Goal: Task Accomplishment & Management: Use online tool/utility

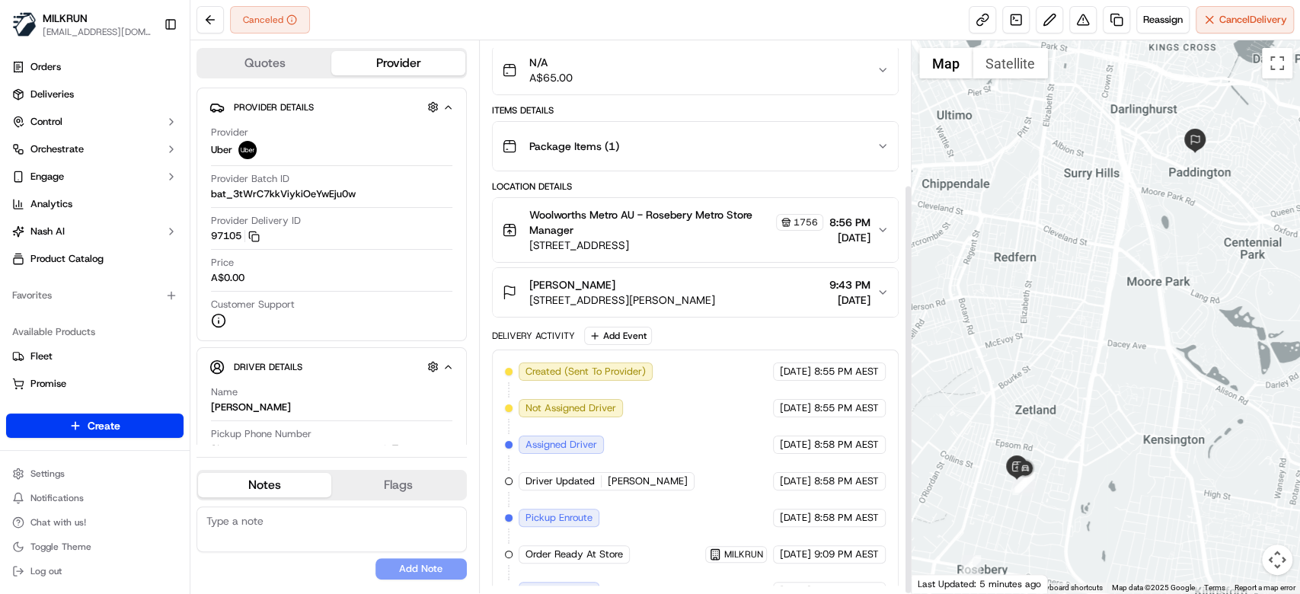
scroll to position [193, 0]
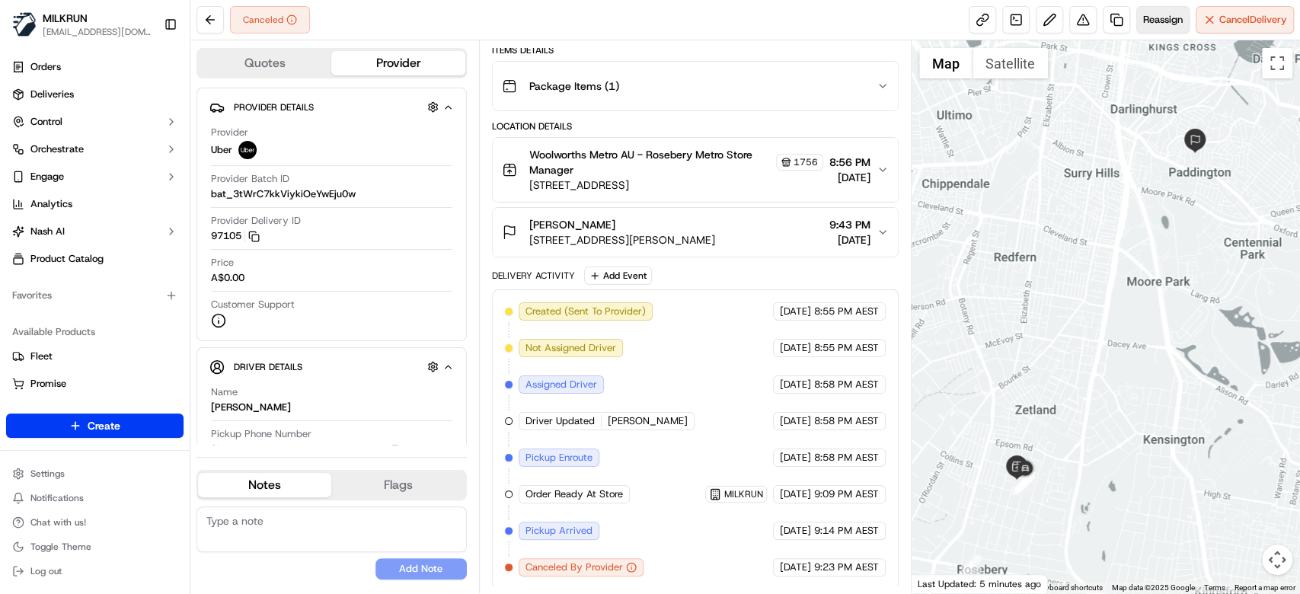
click at [1151, 18] on span "Reassign" at bounding box center [1163, 20] width 40 height 14
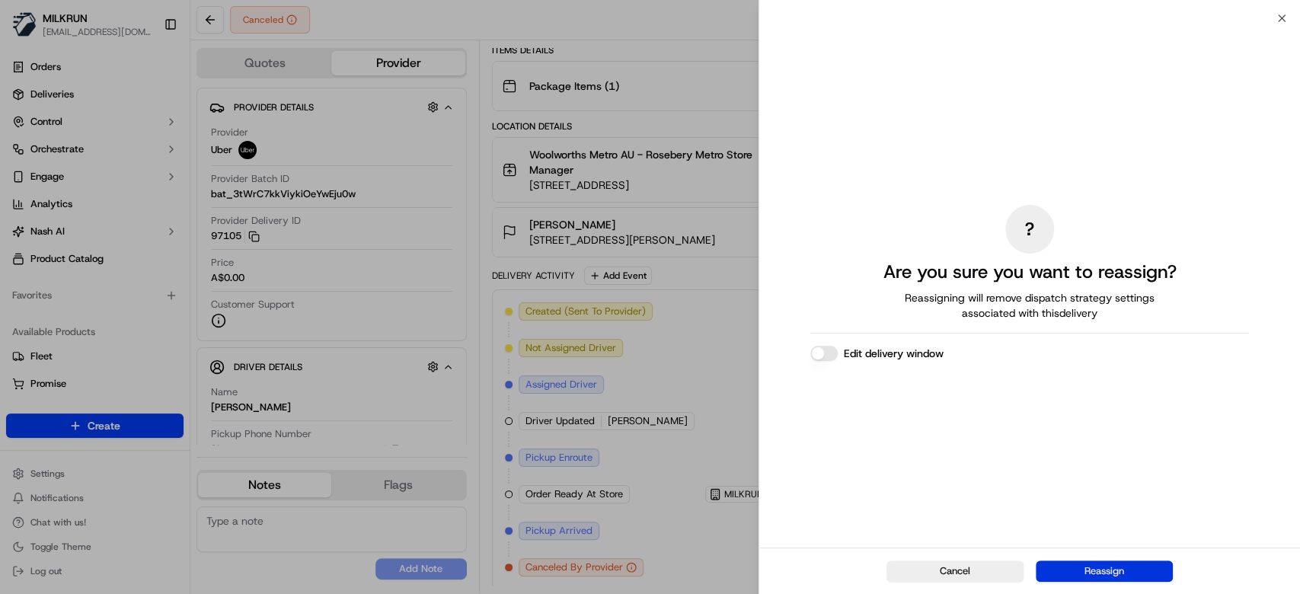
click at [1121, 570] on button "Reassign" at bounding box center [1104, 570] width 137 height 21
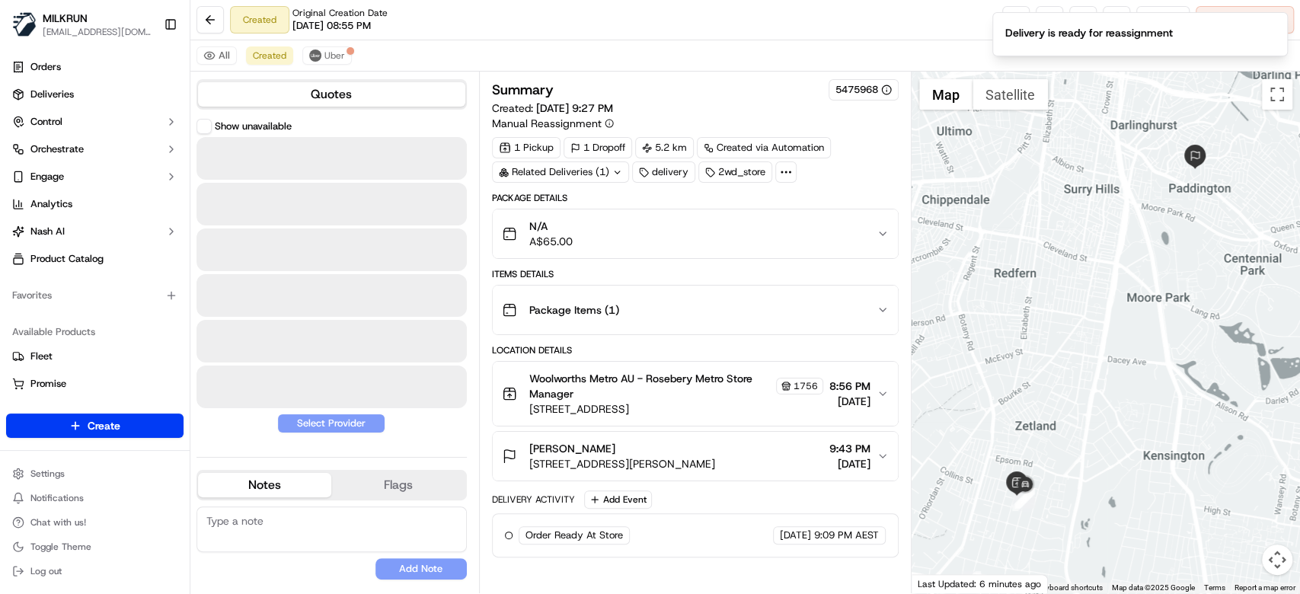
scroll to position [0, 0]
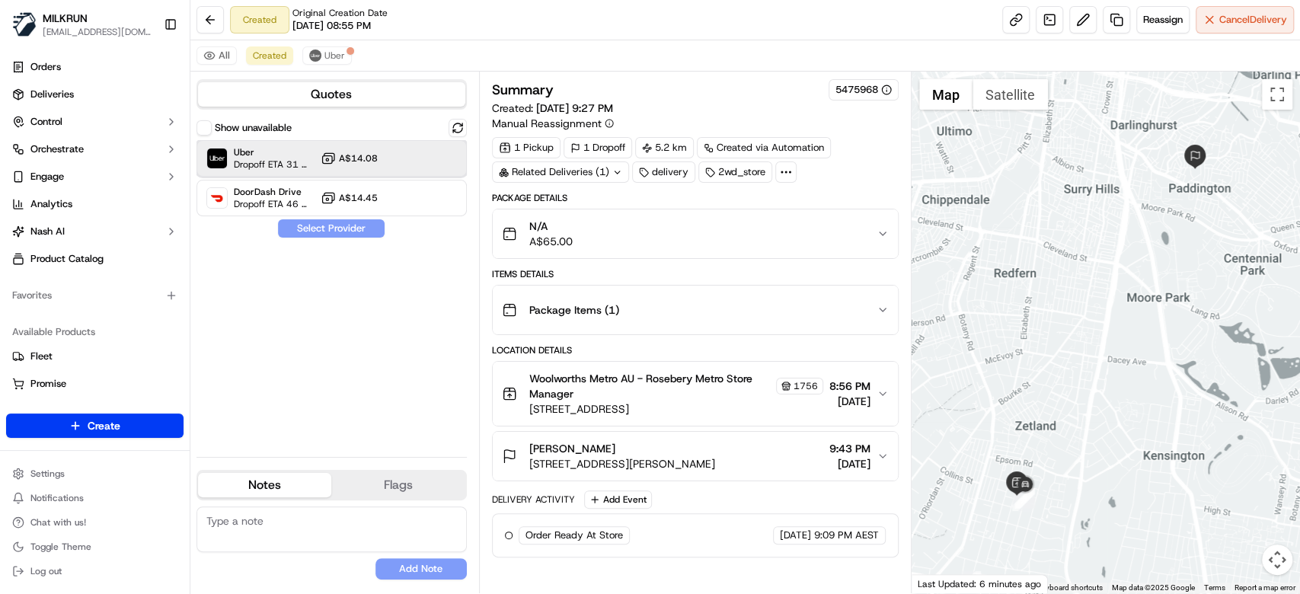
click at [378, 164] on div "Uber Dropoff ETA 31 minutes A$14.08" at bounding box center [331, 158] width 270 height 37
click at [346, 225] on button "Assign Provider" at bounding box center [331, 228] width 108 height 18
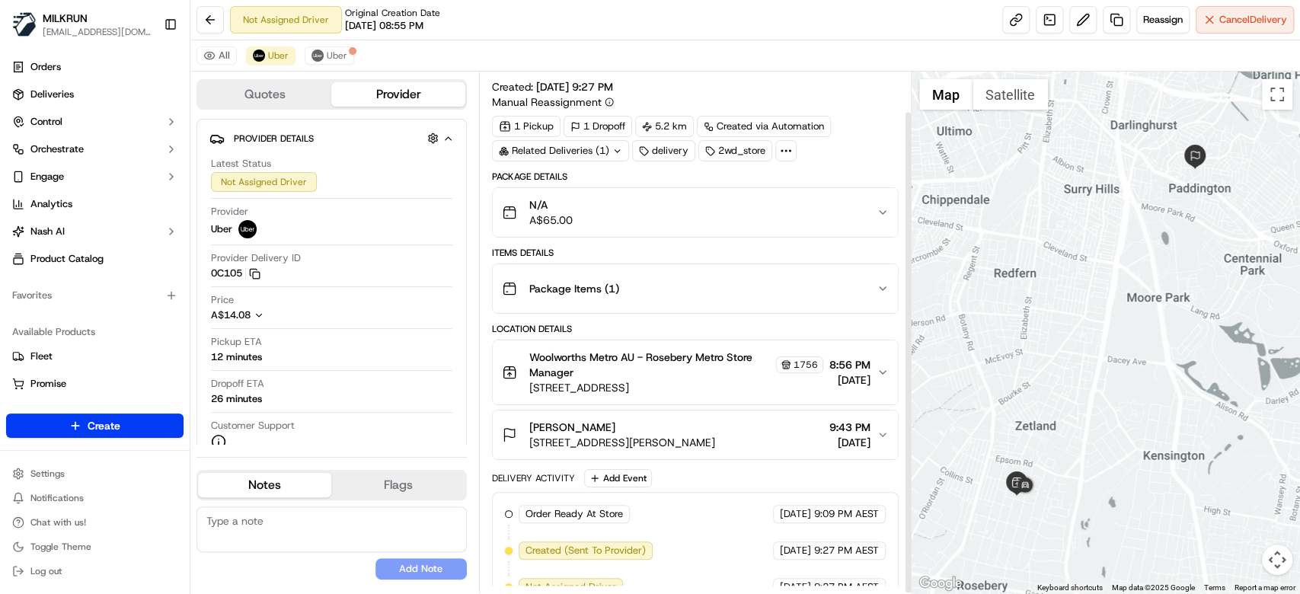
scroll to position [43, 0]
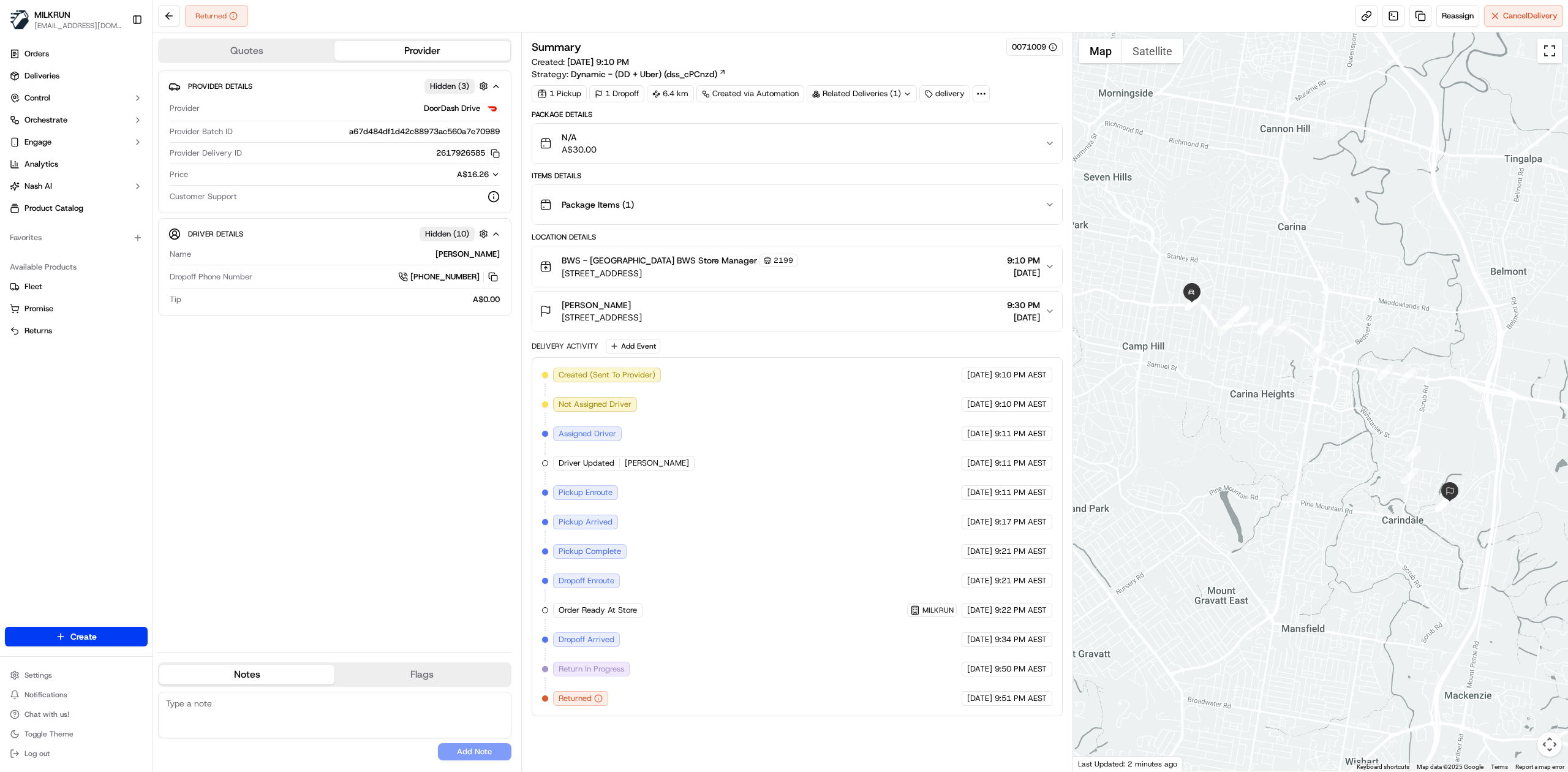
click at [1552, 52] on button "Toggle fullscreen view" at bounding box center [1549, 51] width 24 height 24
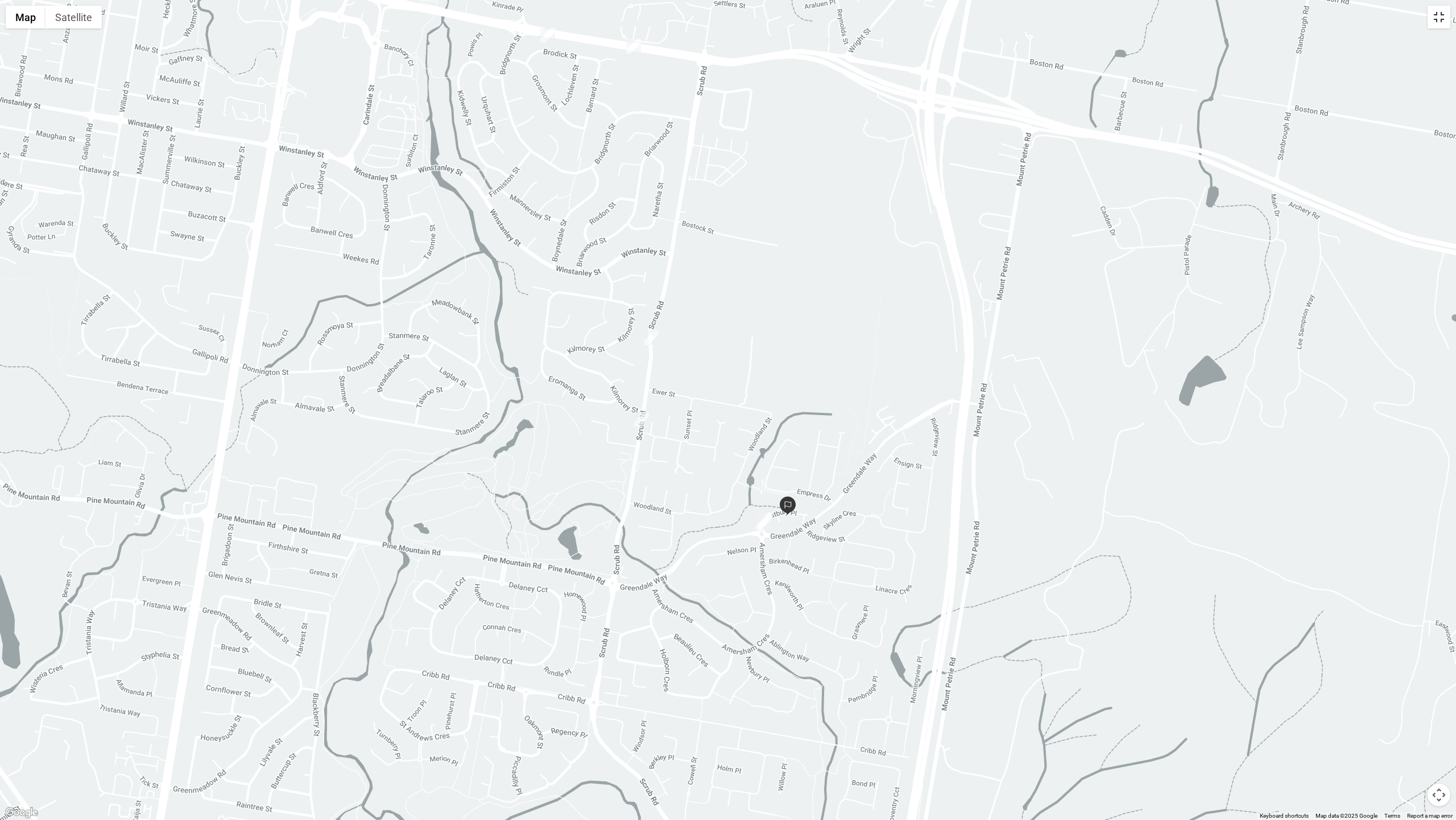
click at [1447, 17] on button "Toggle fullscreen view" at bounding box center [1439, 17] width 22 height 22
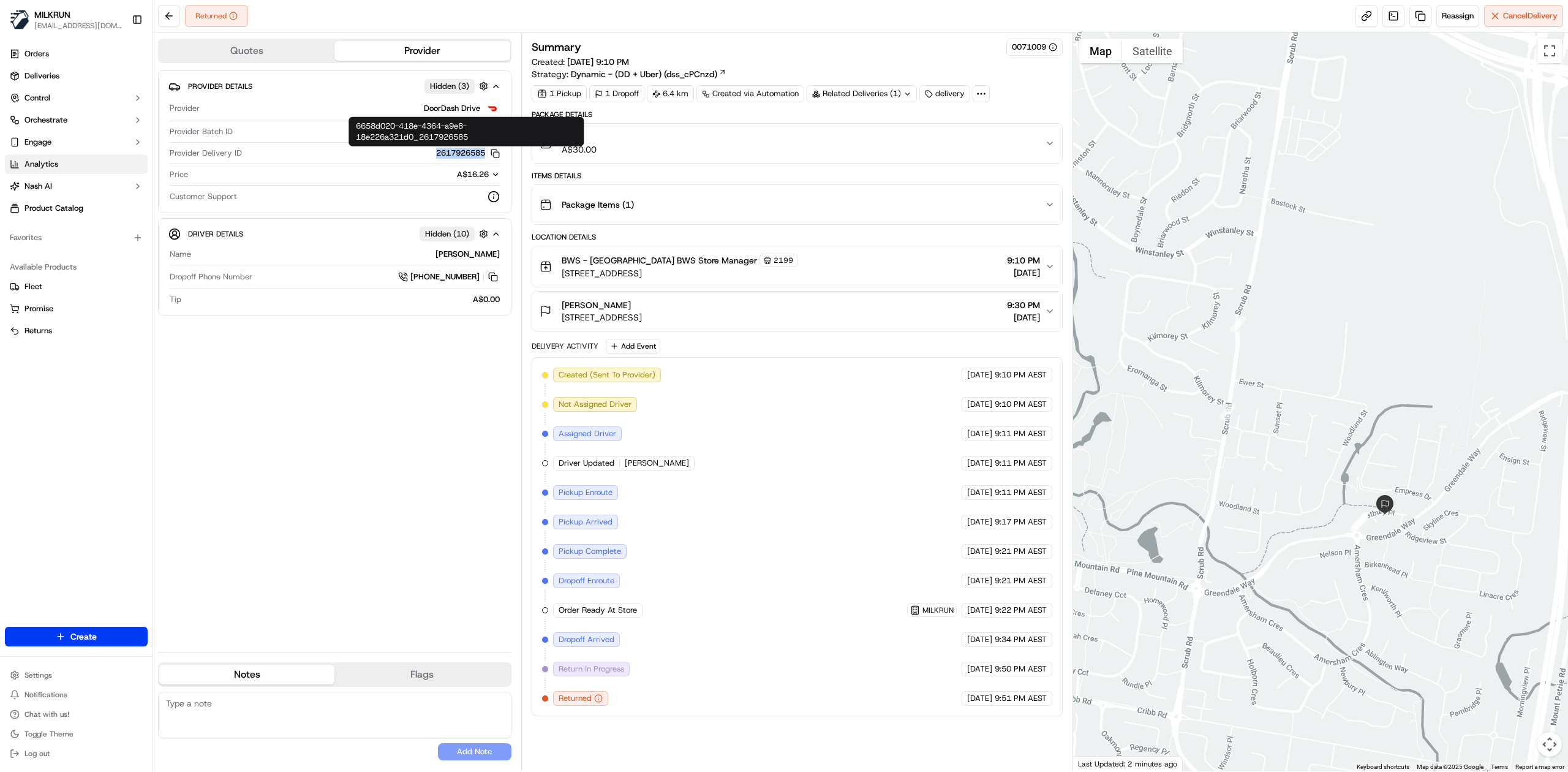
drag, startPoint x: 467, startPoint y: 161, endPoint x: 57, endPoint y: 158, distance: 410.0
click at [480, 158] on div "2617926585 Copy 6658d020-418e-4364-a9e8-18e226a321d0_2617926585" at bounding box center [373, 154] width 253 height 11
click at [415, 155] on div "2617926585 Copy 6658d020-418e-4364-a9e8-18e226a321d0_2617926585" at bounding box center [373, 154] width 253 height 11
drag, startPoint x: 428, startPoint y: 150, endPoint x: 484, endPoint y: 152, distance: 56.0
click at [484, 152] on div "2617926585 Copy 6658d020-418e-4364-a9e8-18e226a321d0_2617926585" at bounding box center [373, 154] width 253 height 11
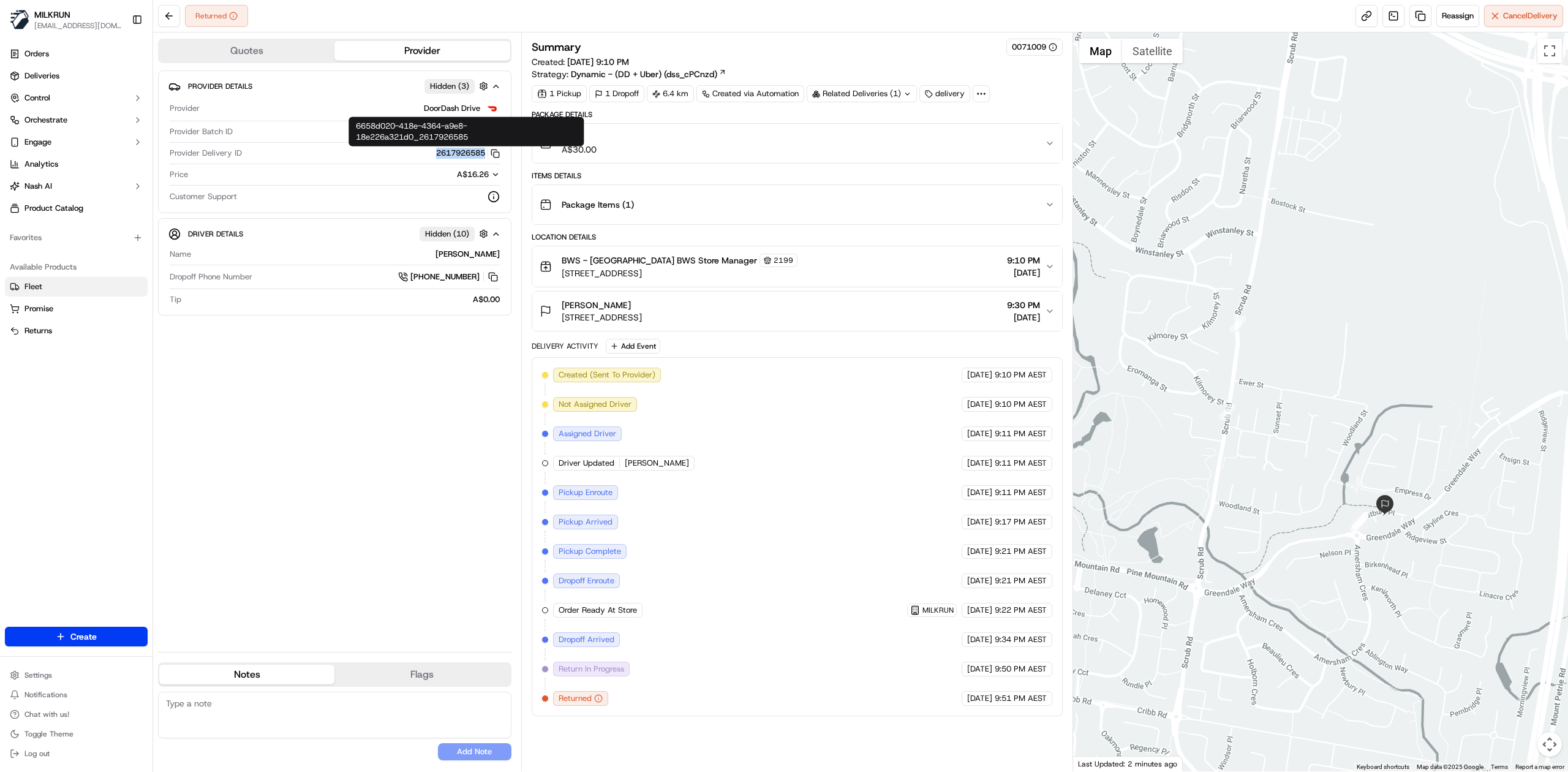
copy button "2617926585"
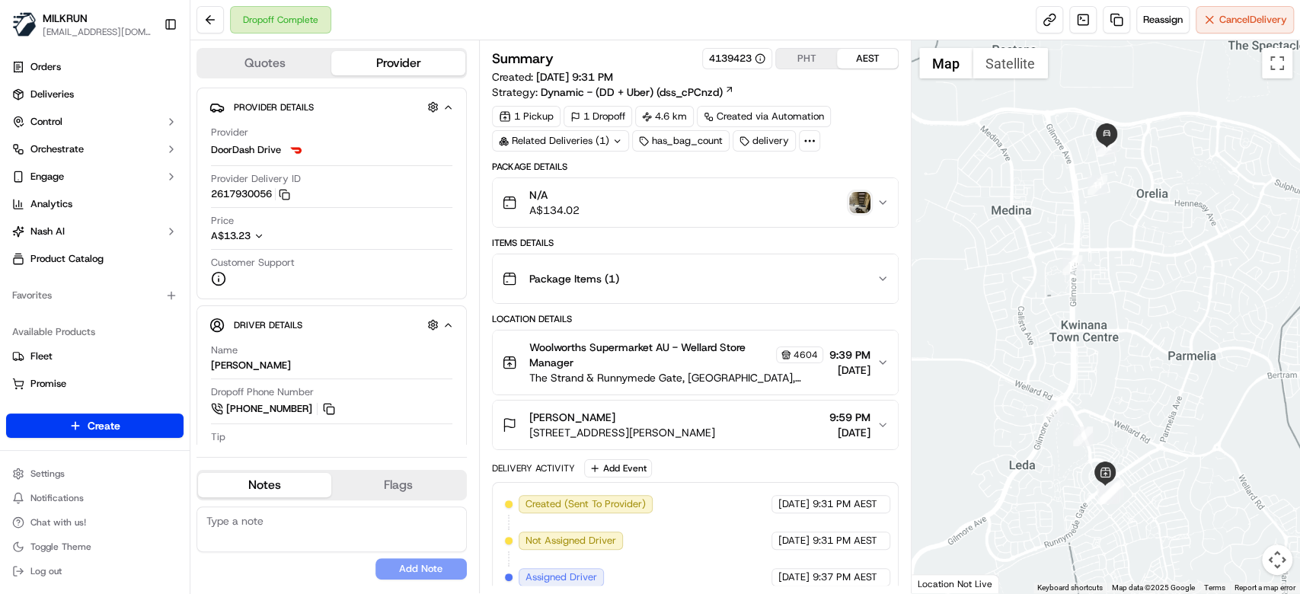
click at [860, 207] on img "button" at bounding box center [859, 202] width 21 height 21
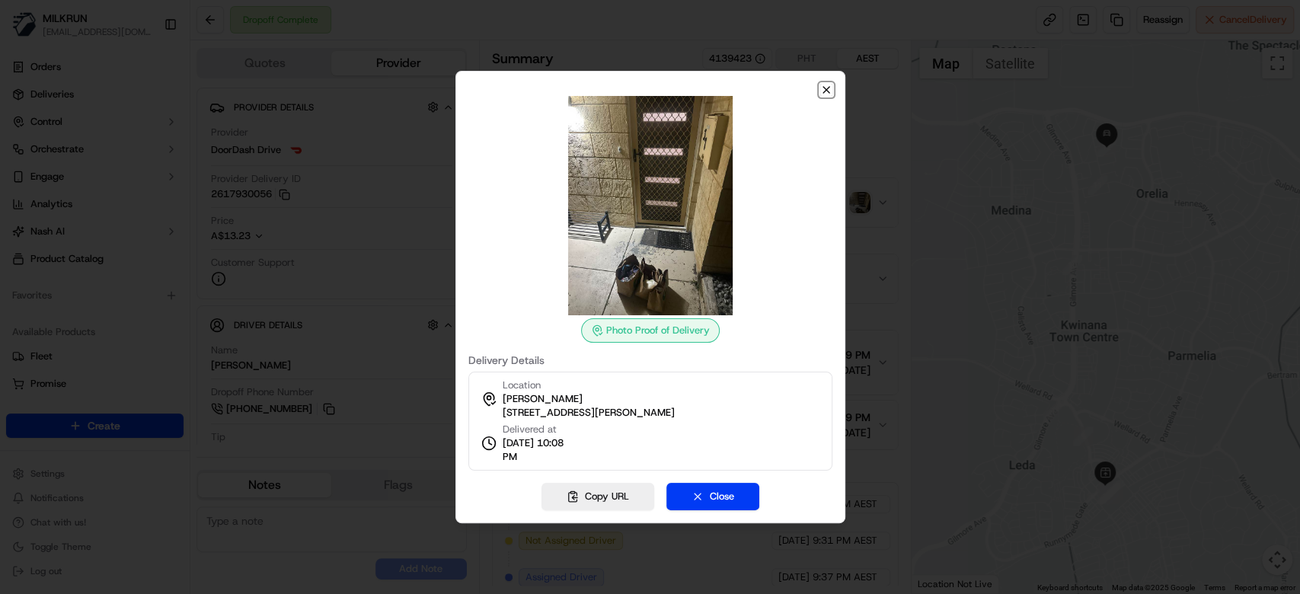
click at [827, 94] on icon "button" at bounding box center [826, 90] width 12 height 12
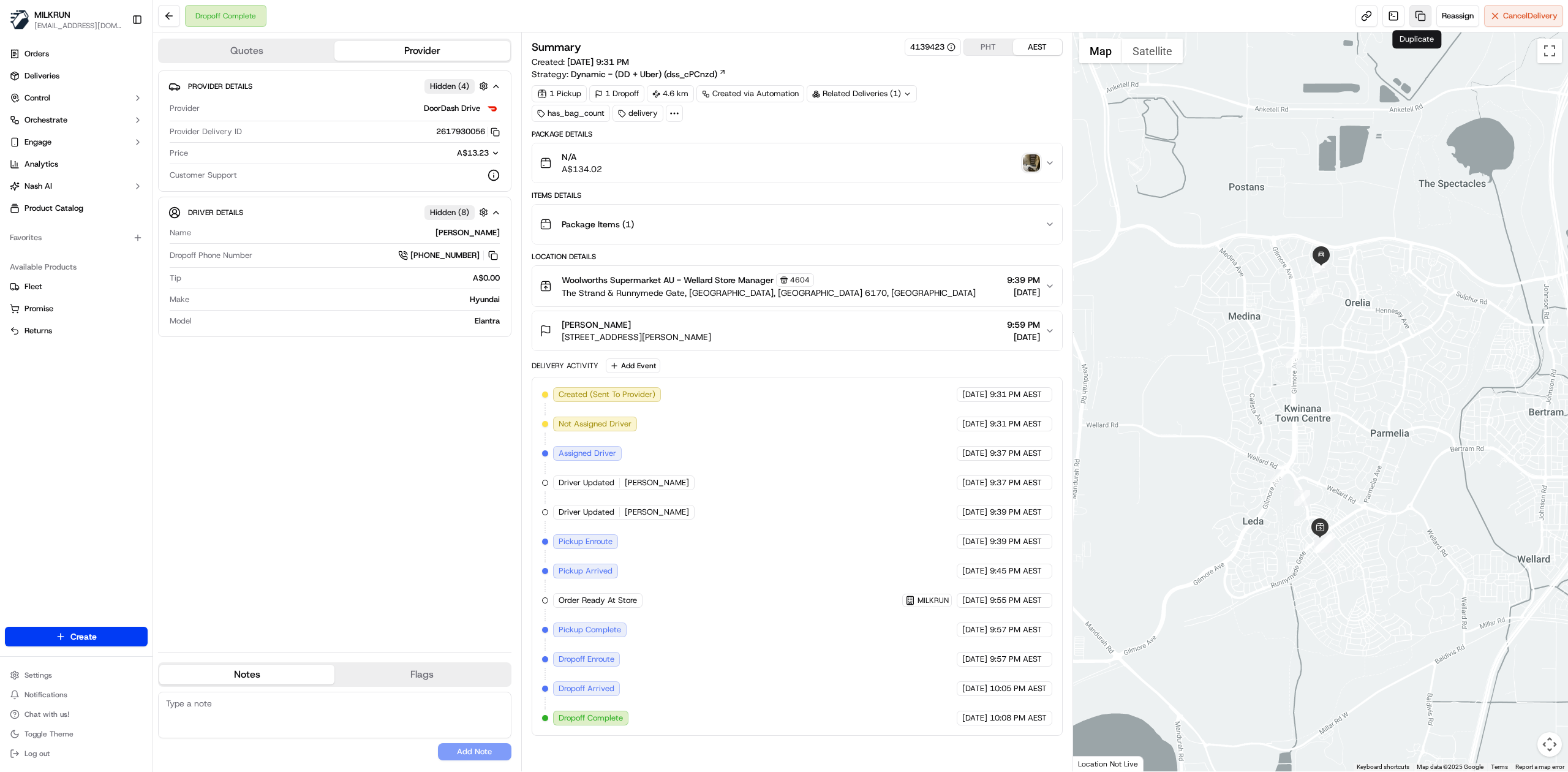
click at [1045, 16] on link at bounding box center [1420, 15] width 22 height 22
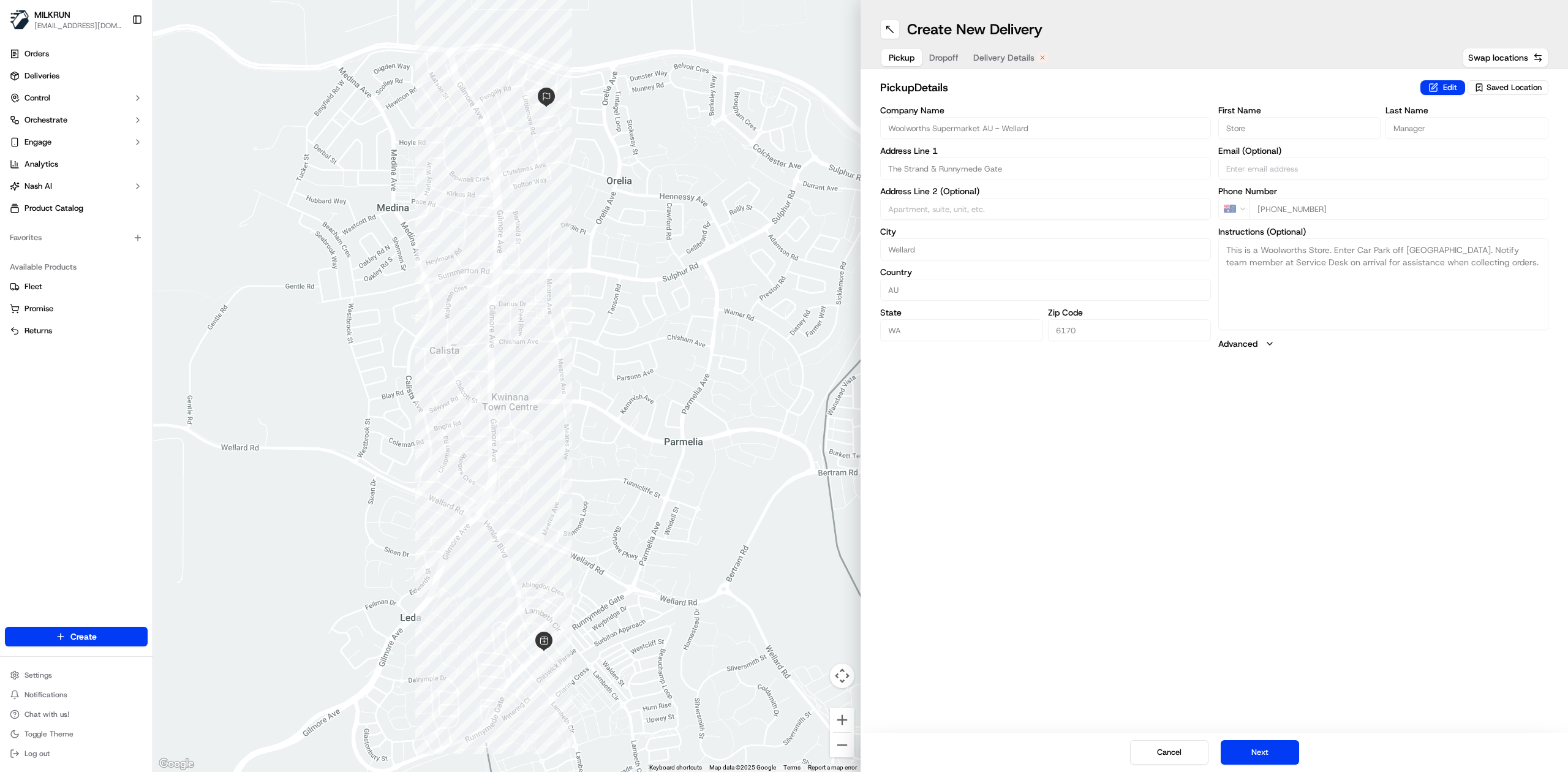
click at [1031, 59] on span "Delivery Details" at bounding box center [1004, 57] width 61 height 12
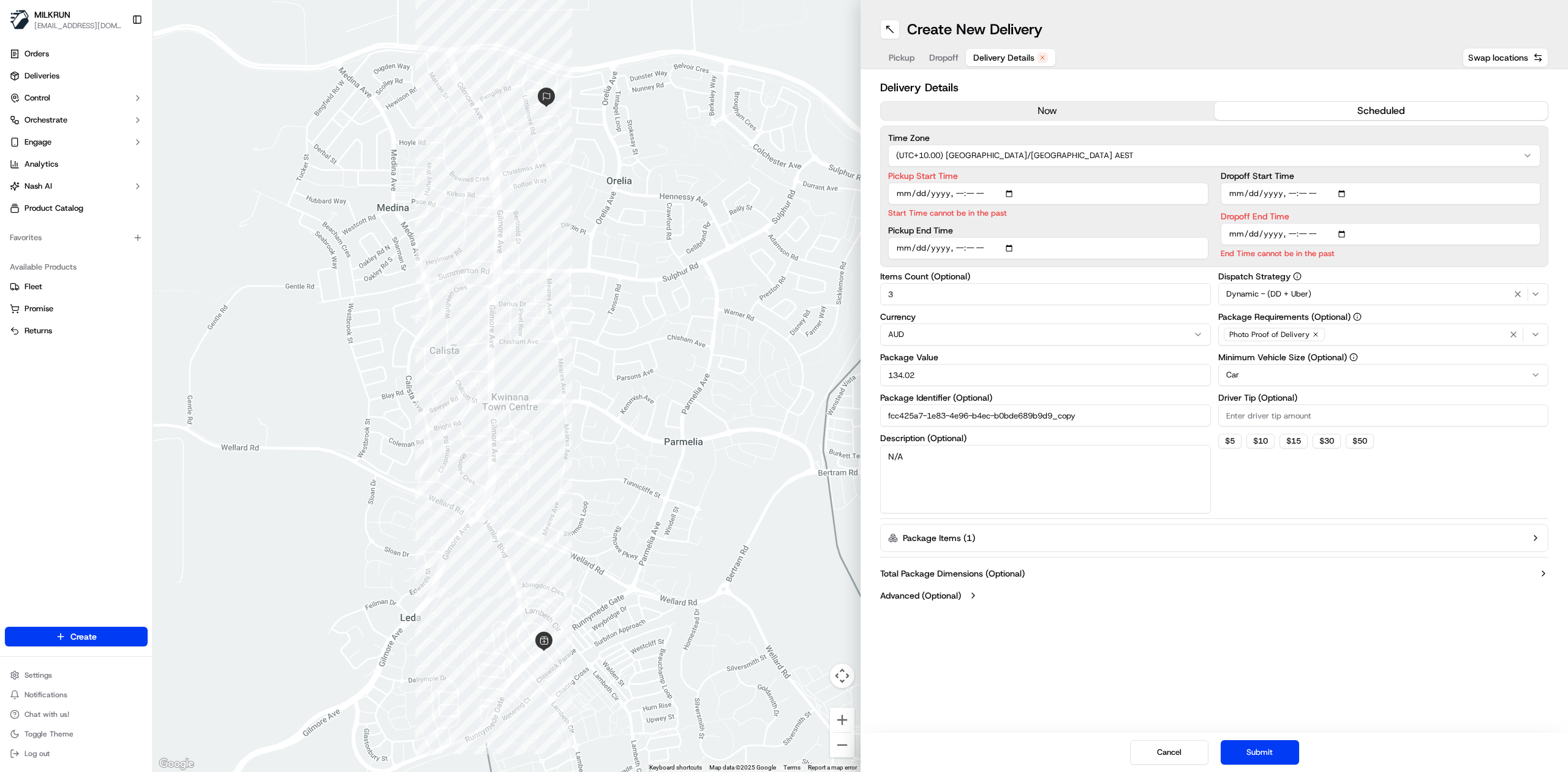
click at [1045, 109] on button "now" at bounding box center [1047, 110] width 334 height 19
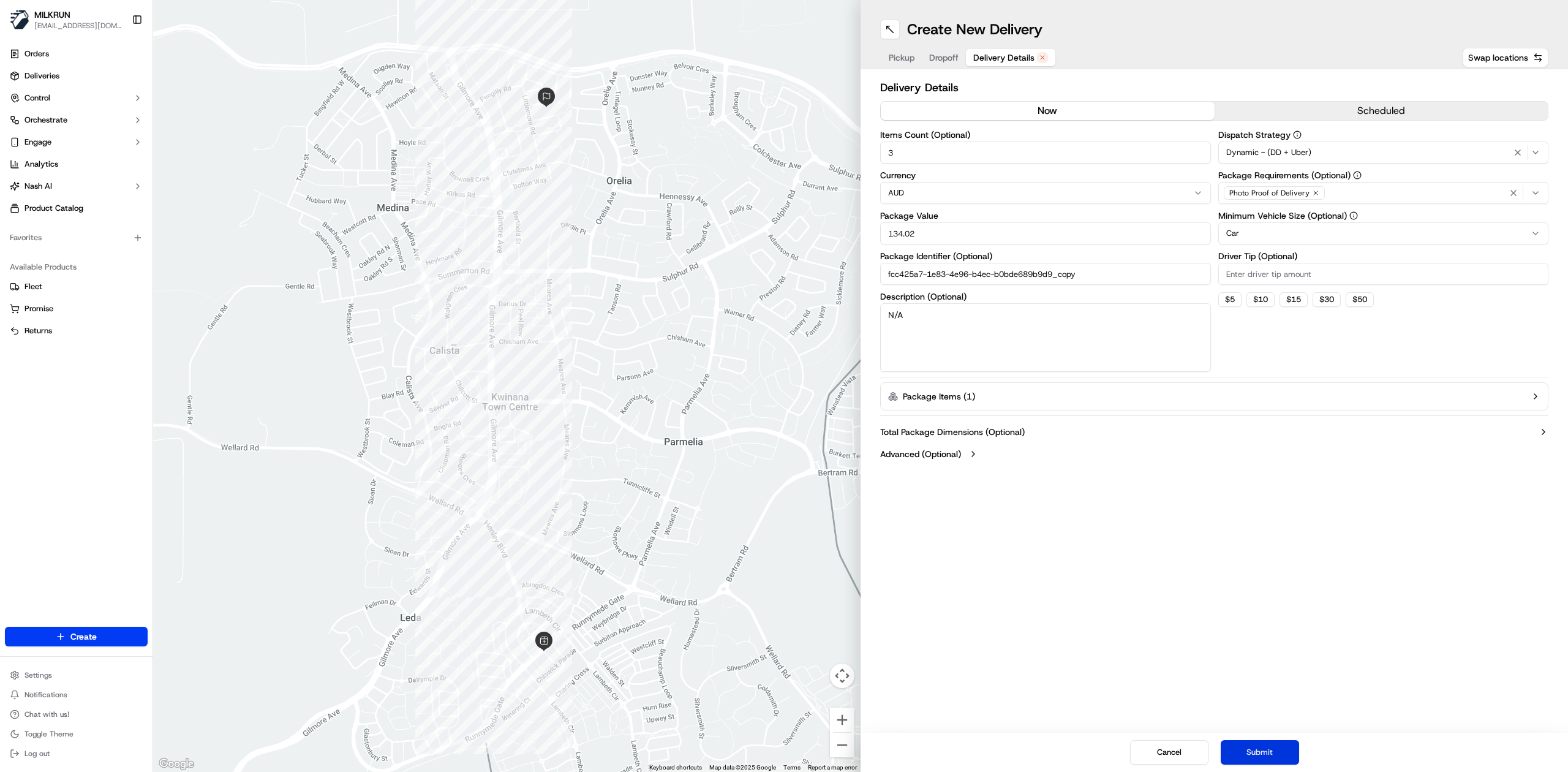
click at [1045, 477] on button "Submit" at bounding box center [1260, 753] width 78 height 24
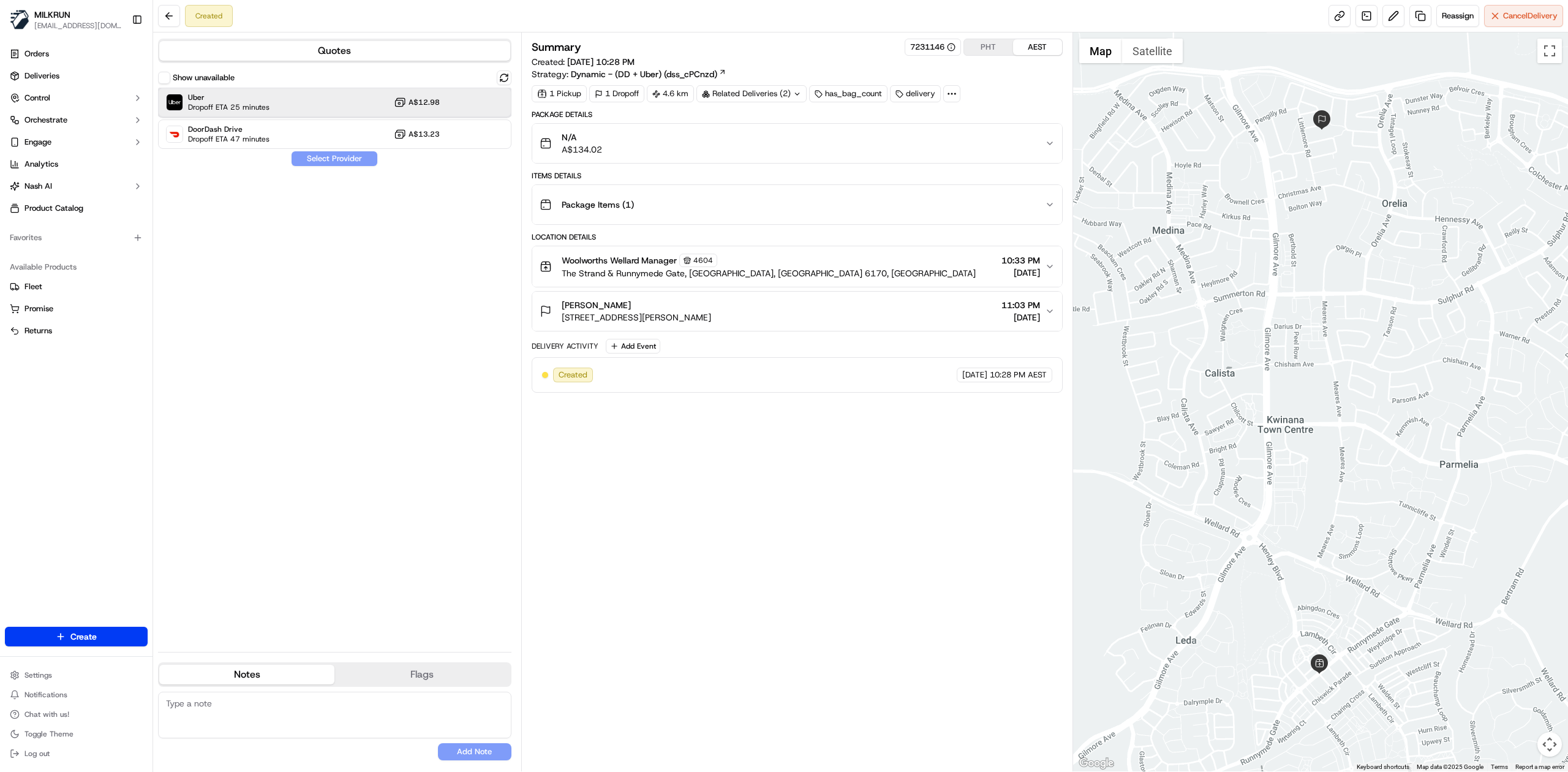
drag, startPoint x: 278, startPoint y: 105, endPoint x: 286, endPoint y: 122, distance: 18.8
click at [278, 105] on div "Uber Dropoff ETA 25 minutes A$12.98" at bounding box center [334, 102] width 353 height 30
click at [333, 158] on button "Assign Provider" at bounding box center [335, 159] width 87 height 14
